Goal: Check status: Check status

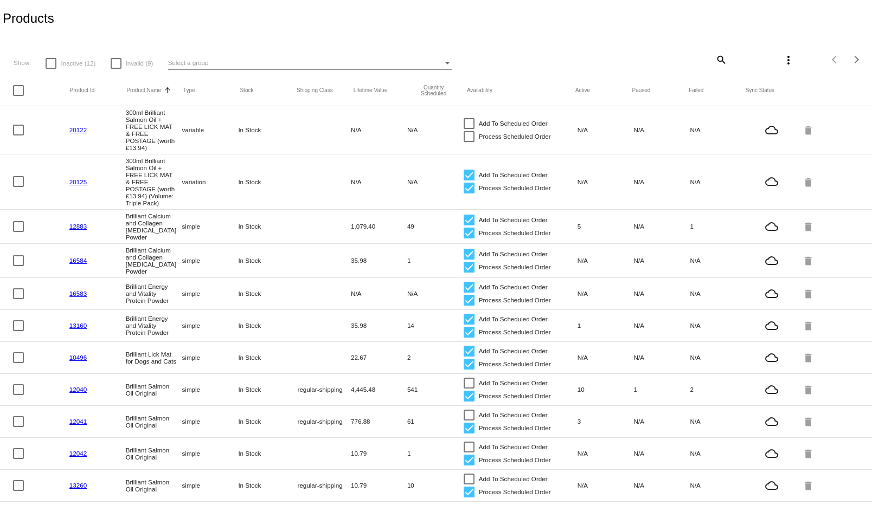
click at [714, 56] on mat-icon "search" at bounding box center [720, 59] width 13 height 17
click at [623, 55] on input "Search" at bounding box center [654, 58] width 145 height 9
paste input "1011915"
type input "1011915"
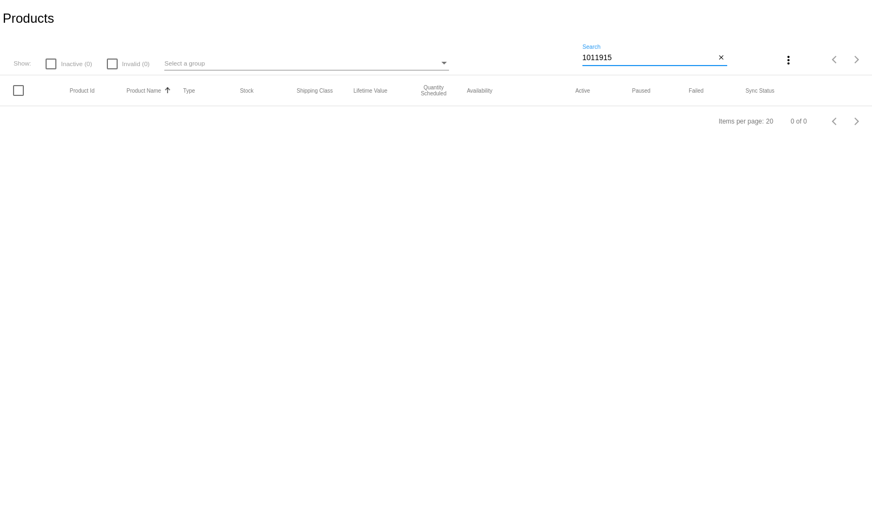
click at [615, 58] on input "1011915" at bounding box center [648, 58] width 133 height 9
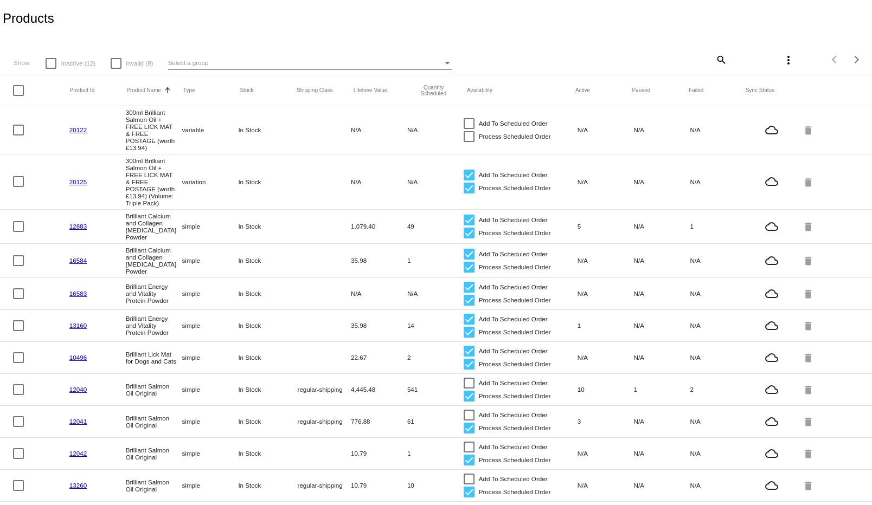
click at [378, 16] on div "Products" at bounding box center [436, 18] width 872 height 37
click at [706, 59] on div "search" at bounding box center [654, 59] width 145 height 17
click at [714, 61] on mat-icon "search" at bounding box center [720, 59] width 13 height 17
click at [590, 57] on input "Search" at bounding box center [654, 58] width 145 height 9
paste input "1011915"
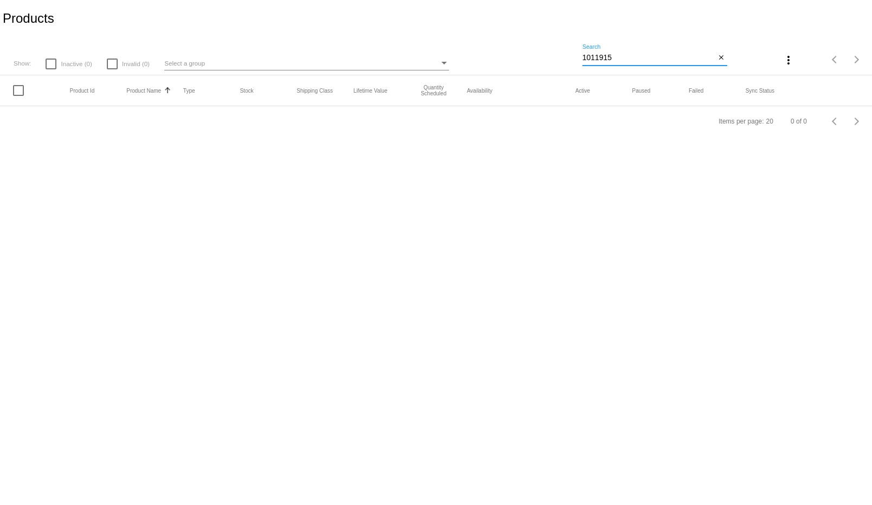
type input "1011915"
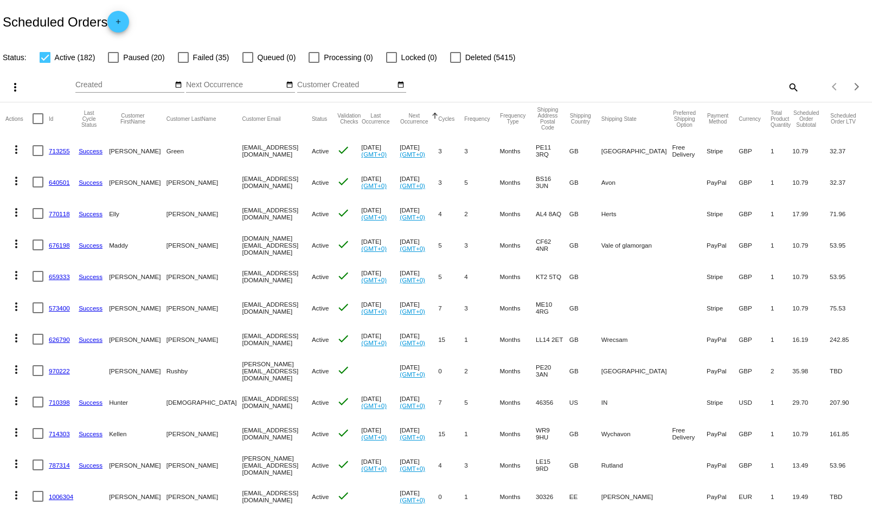
click at [786, 85] on mat-icon "search" at bounding box center [792, 87] width 13 height 17
click at [613, 83] on input "Search" at bounding box center [690, 85] width 217 height 9
paste input "1011916"
type input "1011916"
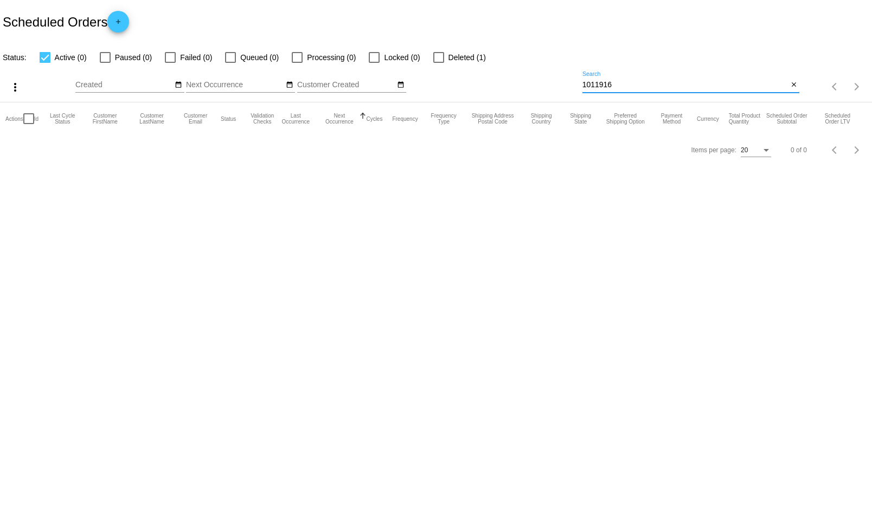
click at [596, 87] on input "1011916" at bounding box center [685, 85] width 206 height 9
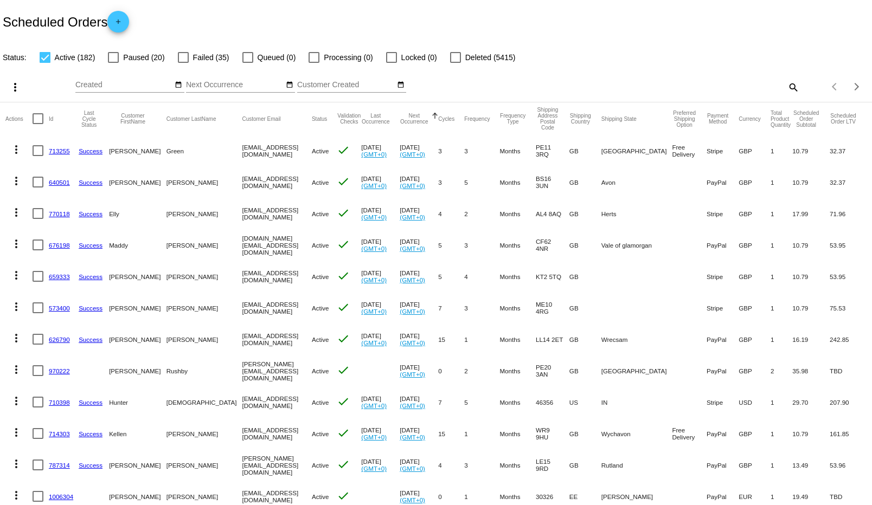
click at [789, 88] on mat-icon "search" at bounding box center [792, 87] width 13 height 17
click at [645, 90] on div "Search" at bounding box center [690, 82] width 217 height 21
click at [789, 86] on mat-icon "search" at bounding box center [792, 87] width 13 height 17
click at [678, 91] on div "Search" at bounding box center [690, 82] width 217 height 21
click at [669, 87] on input "Search" at bounding box center [690, 85] width 217 height 9
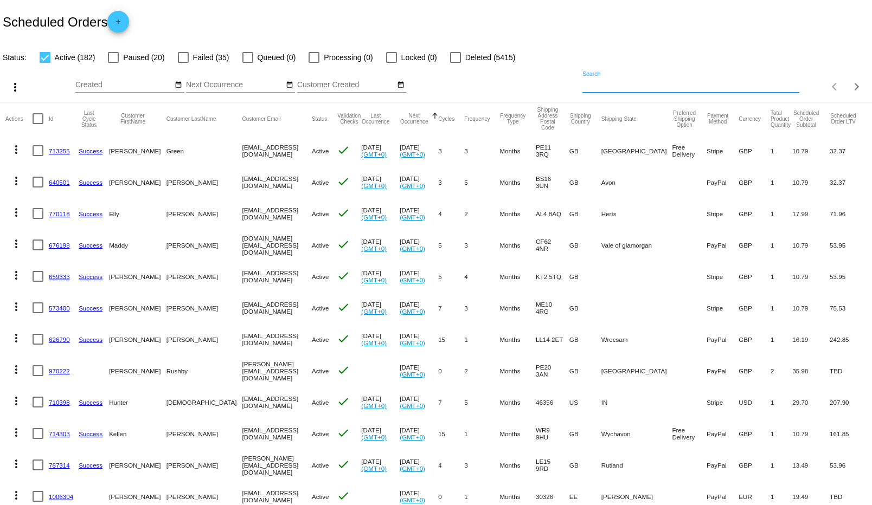
paste input "[PERSON_NAME][EMAIL_ADDRESS][DOMAIN_NAME]"
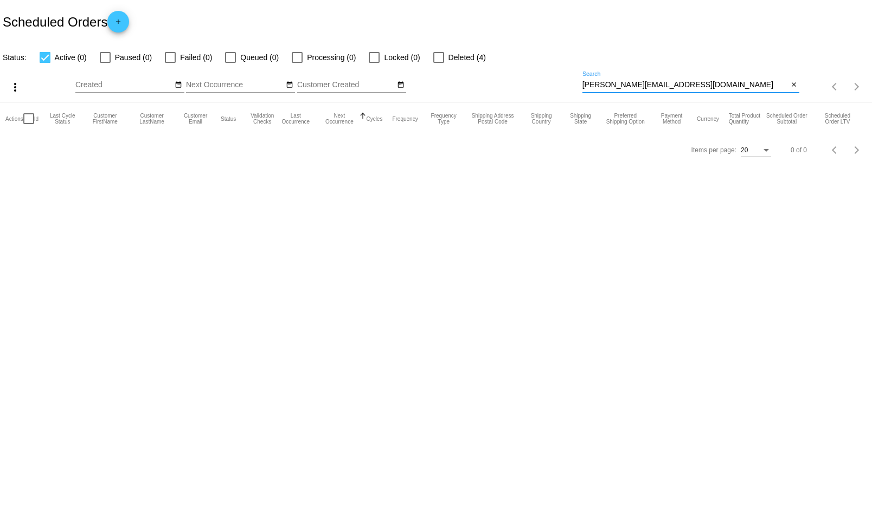
type input "[PERSON_NAME][EMAIL_ADDRESS][DOMAIN_NAME]"
click at [616, 85] on input "[PERSON_NAME][EMAIL_ADDRESS][DOMAIN_NAME]" at bounding box center [685, 85] width 206 height 9
